Goal: Find specific page/section: Find specific page/section

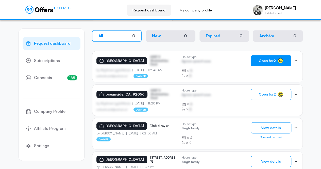
click at [266, 61] on span "Open for 2" at bounding box center [267, 61] width 17 height 4
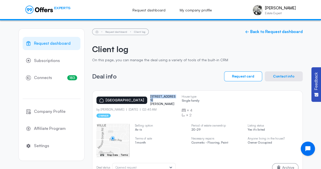
drag, startPoint x: 173, startPoint y: 98, endPoint x: 147, endPoint y: 99, distance: 25.9
click at [147, 99] on div "[GEOGRAPHIC_DATA] [STREET_ADDRESS][PERSON_NAME]" at bounding box center [136, 100] width 81 height 11
copy p "[STREET_ADDRESS][PERSON_NAME]"
click at [287, 76] on button "Contact info" at bounding box center [284, 76] width 38 height 10
